Goal: Task Accomplishment & Management: Manage account settings

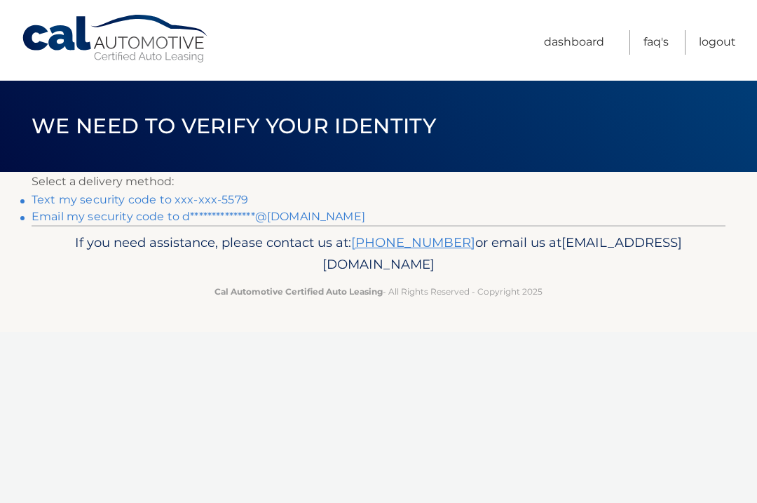
click at [201, 203] on link "Text my security code to xxx-xxx-5579" at bounding box center [140, 199] width 217 height 13
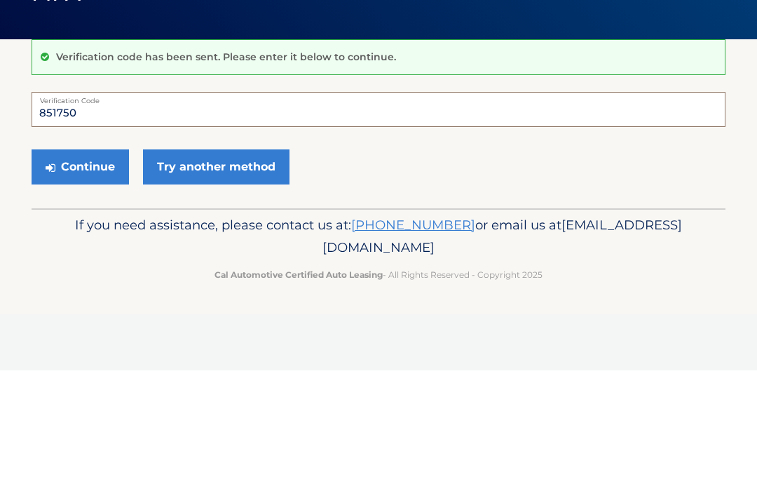
type input "851750"
click at [69, 282] on button "Continue" at bounding box center [80, 299] width 97 height 35
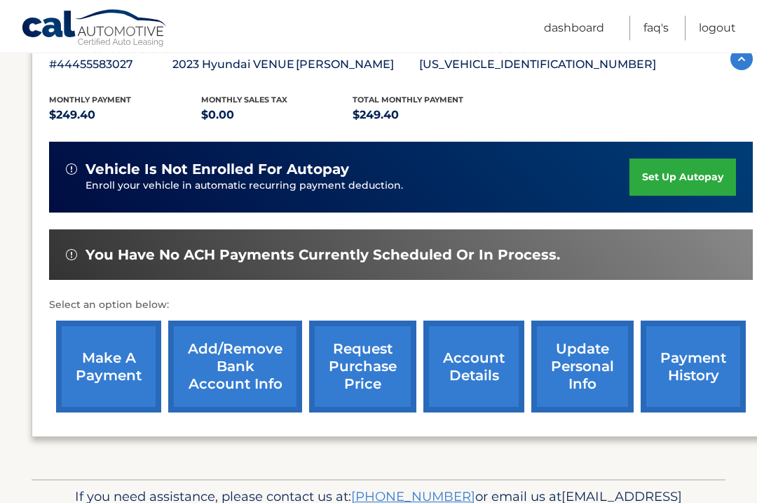
scroll to position [306, 0]
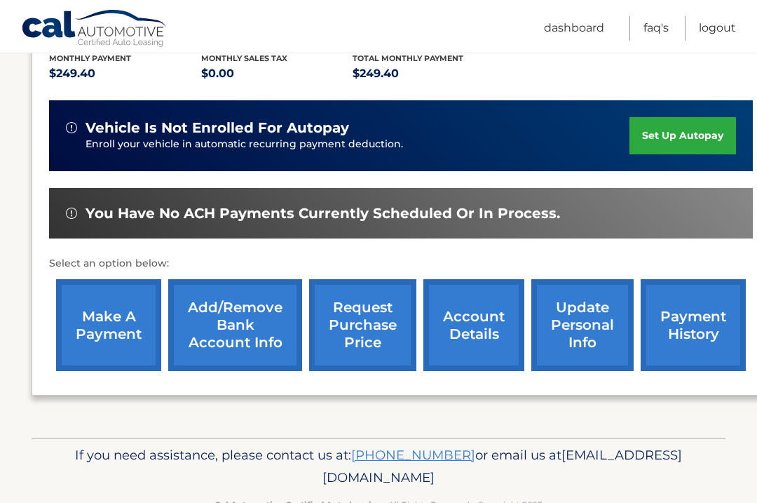
click at [114, 326] on link "make a payment" at bounding box center [108, 325] width 105 height 92
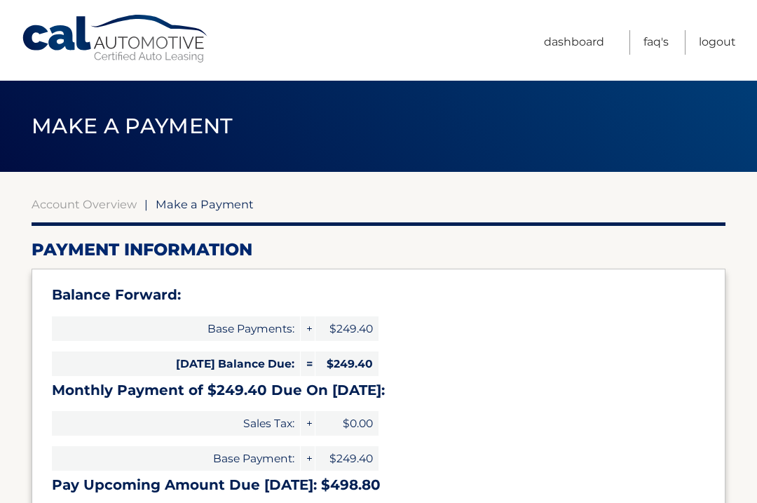
select select "MDNiZWMyMGQtNzUzNC00Zjc0LTkyYTctODhiMGVhMDM2MWI5"
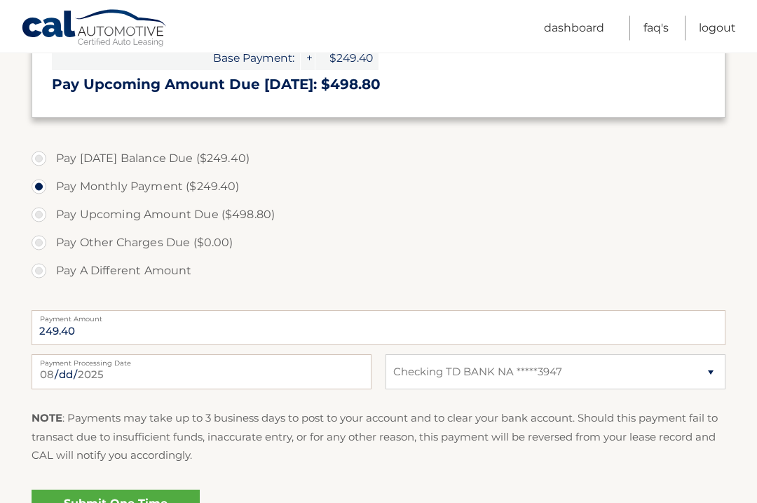
scroll to position [444, 0]
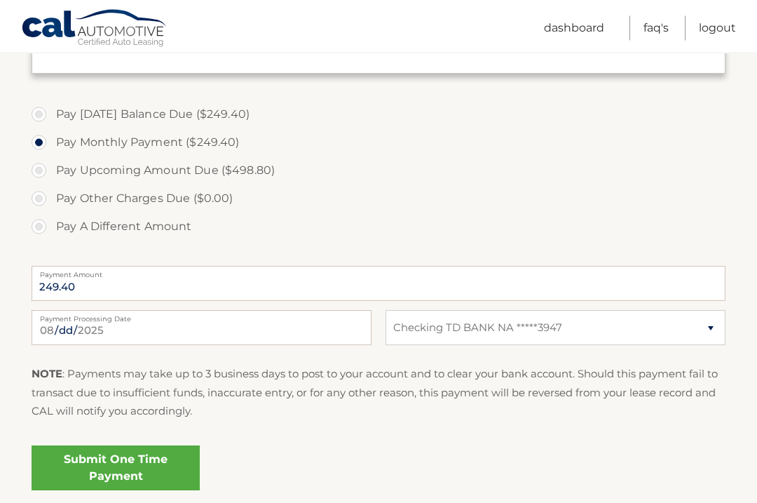
click at [140, 459] on link "Submit One Time Payment" at bounding box center [116, 468] width 168 height 45
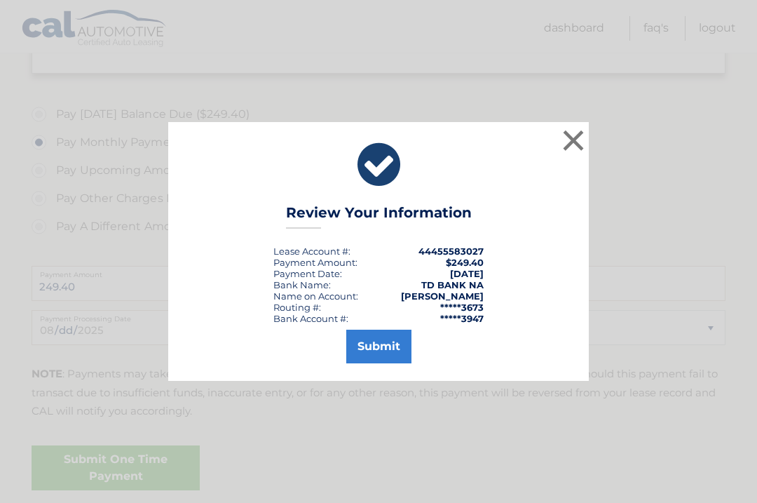
click at [375, 349] on button "Submit" at bounding box center [378, 347] width 65 height 34
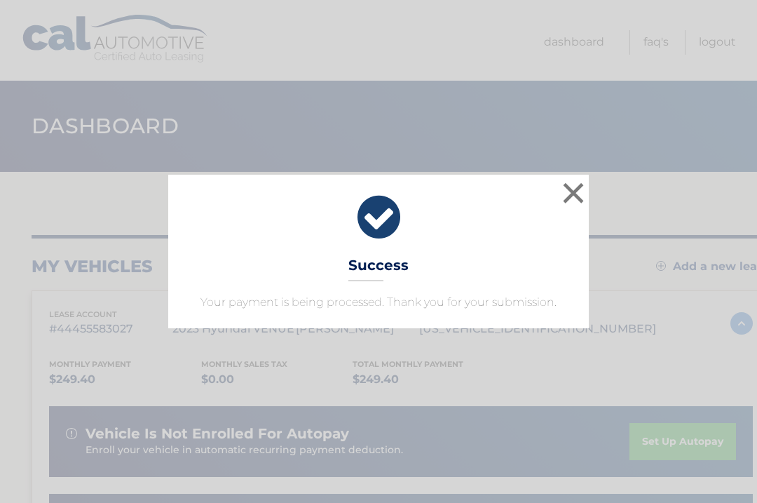
click at [565, 186] on button "×" at bounding box center [574, 193] width 28 height 28
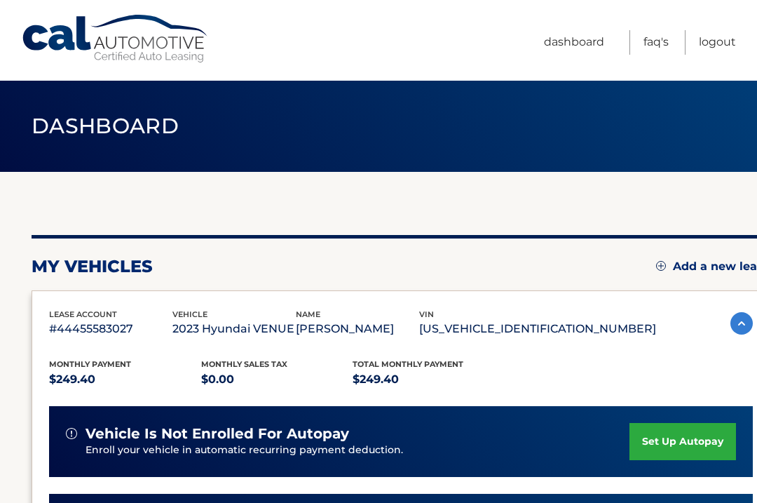
click at [725, 62] on ul "Dashboard FAQ's Logout" at bounding box center [640, 40] width 192 height 81
click at [716, 53] on link "Logout" at bounding box center [717, 42] width 37 height 25
